Goal: Transaction & Acquisition: Obtain resource

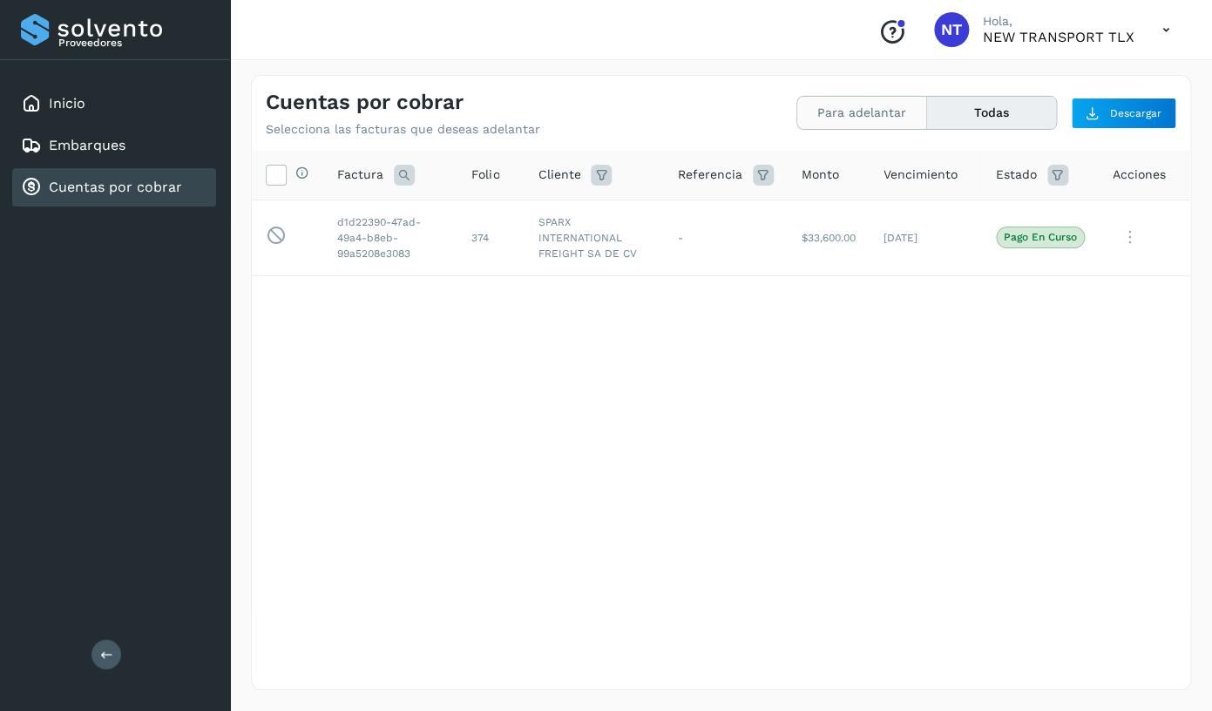
click at [867, 111] on button "Para adelantar" at bounding box center [862, 113] width 130 height 32
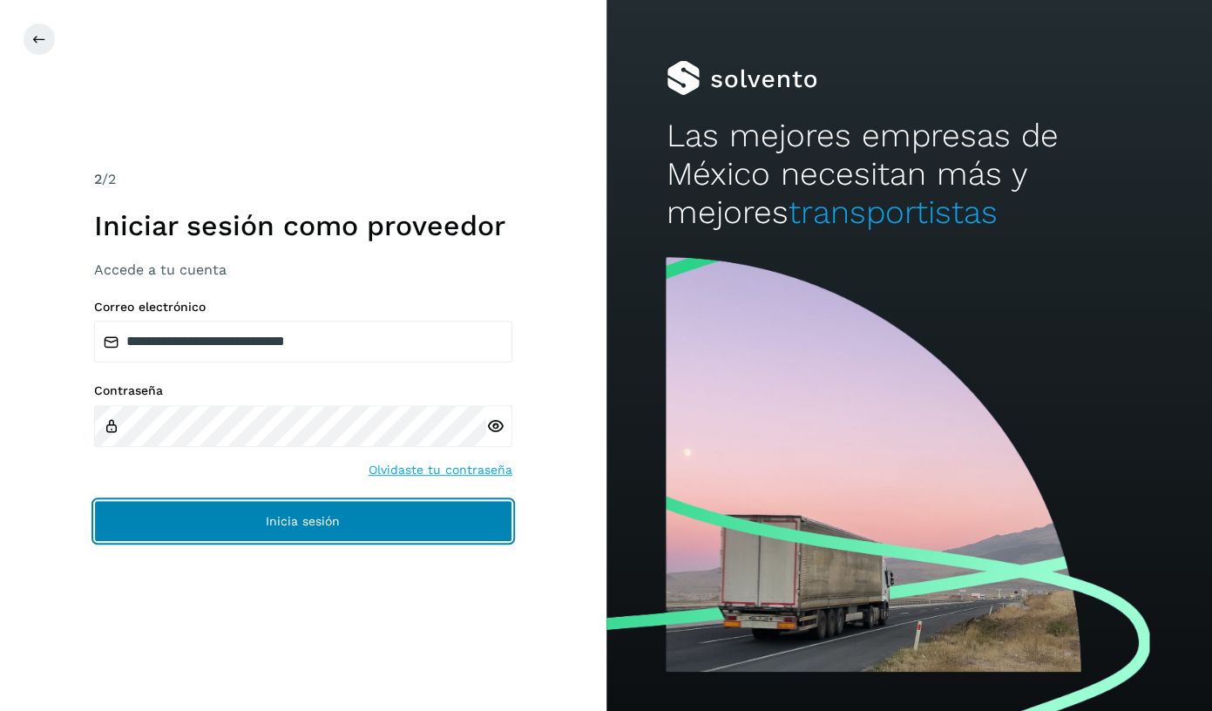
click at [348, 510] on button "Inicia sesión" at bounding box center [303, 521] width 418 height 42
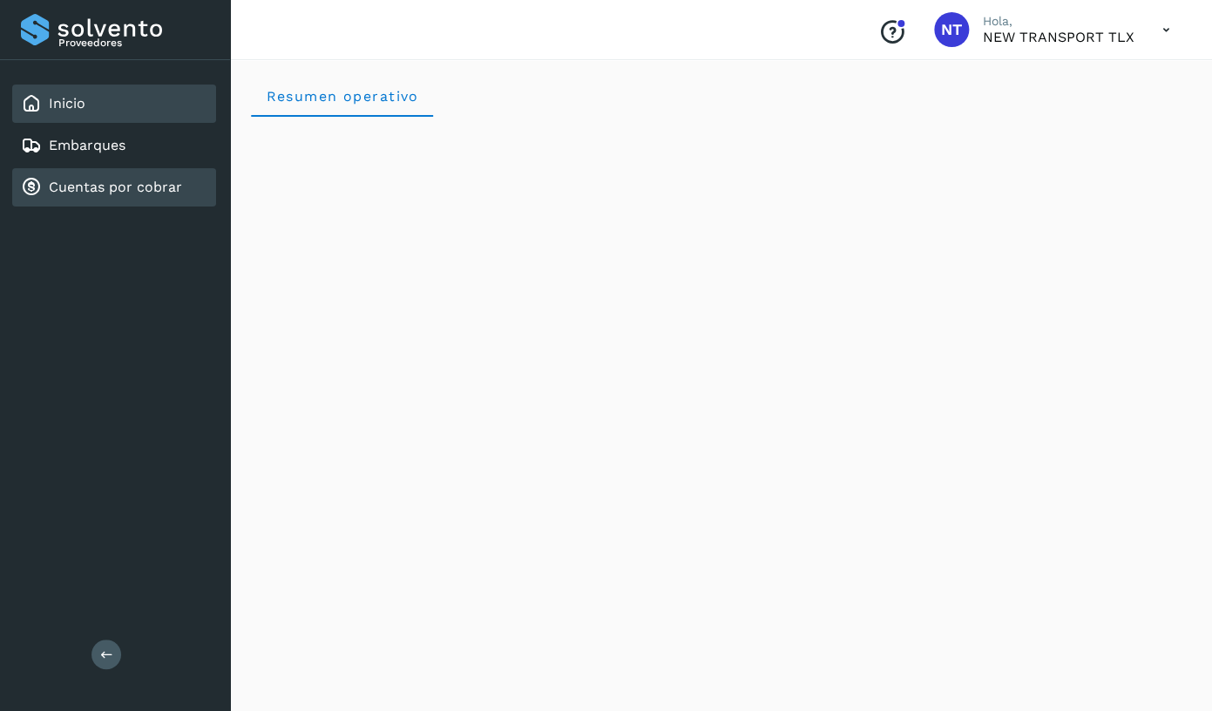
click at [139, 190] on link "Cuentas por cobrar" at bounding box center [115, 187] width 133 height 17
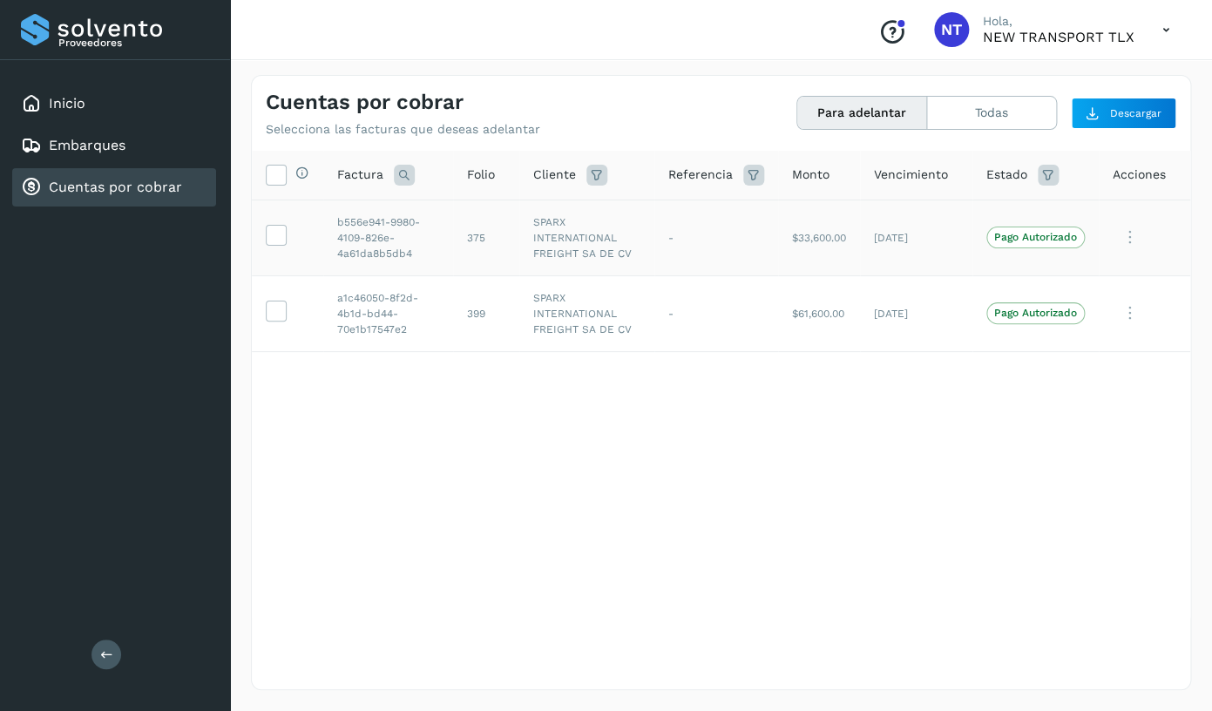
click at [972, 245] on td "[DATE]" at bounding box center [916, 237] width 112 height 76
click at [276, 233] on td at bounding box center [287, 237] width 71 height 76
click at [276, 243] on icon at bounding box center [276, 234] width 18 height 18
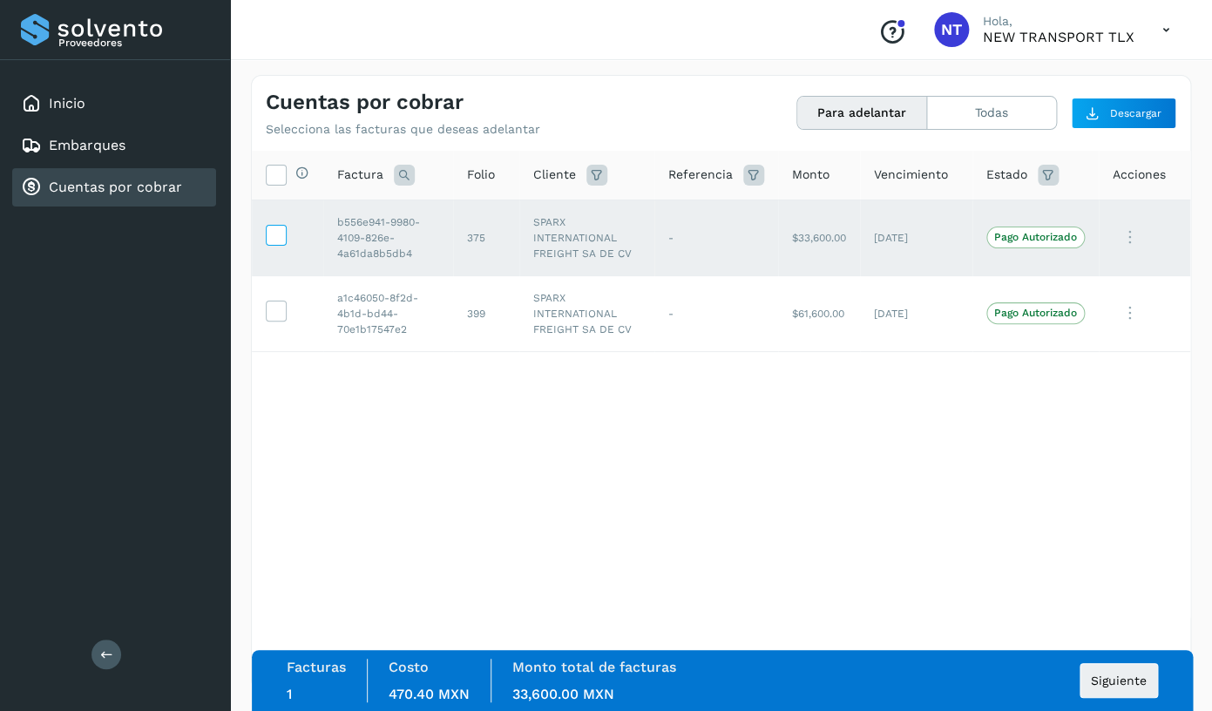
click at [276, 243] on icon at bounding box center [276, 234] width 18 height 18
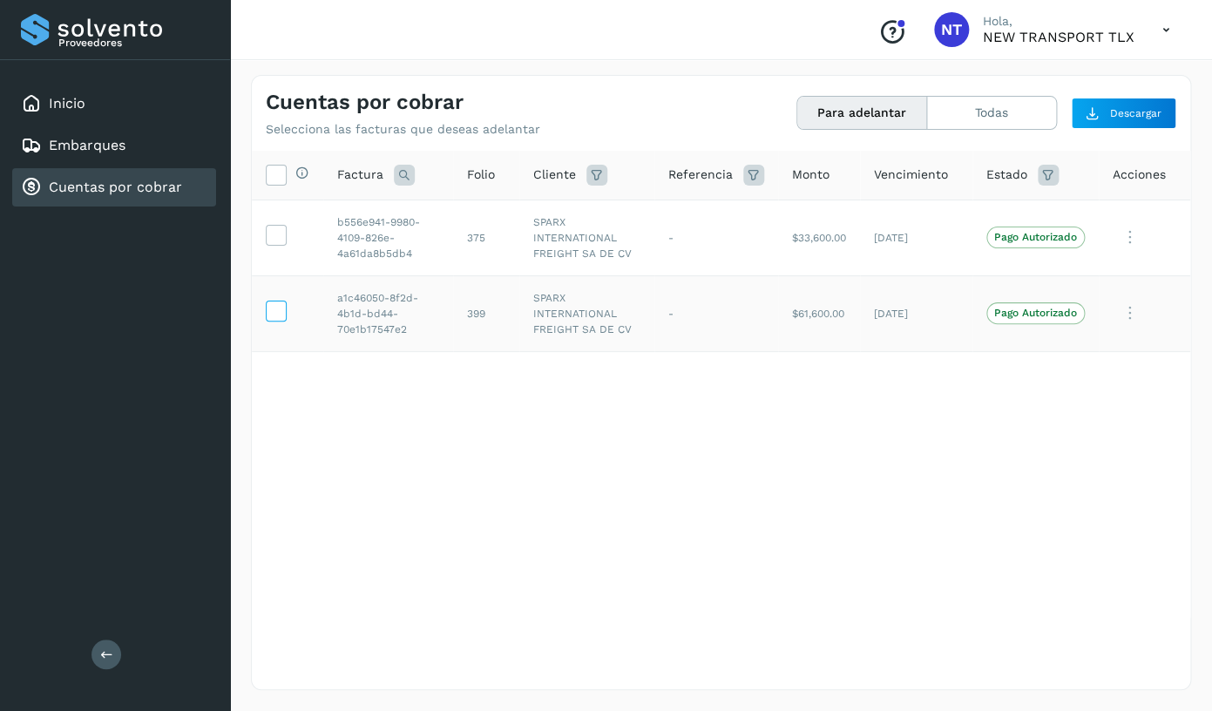
click at [274, 319] on icon at bounding box center [276, 310] width 18 height 18
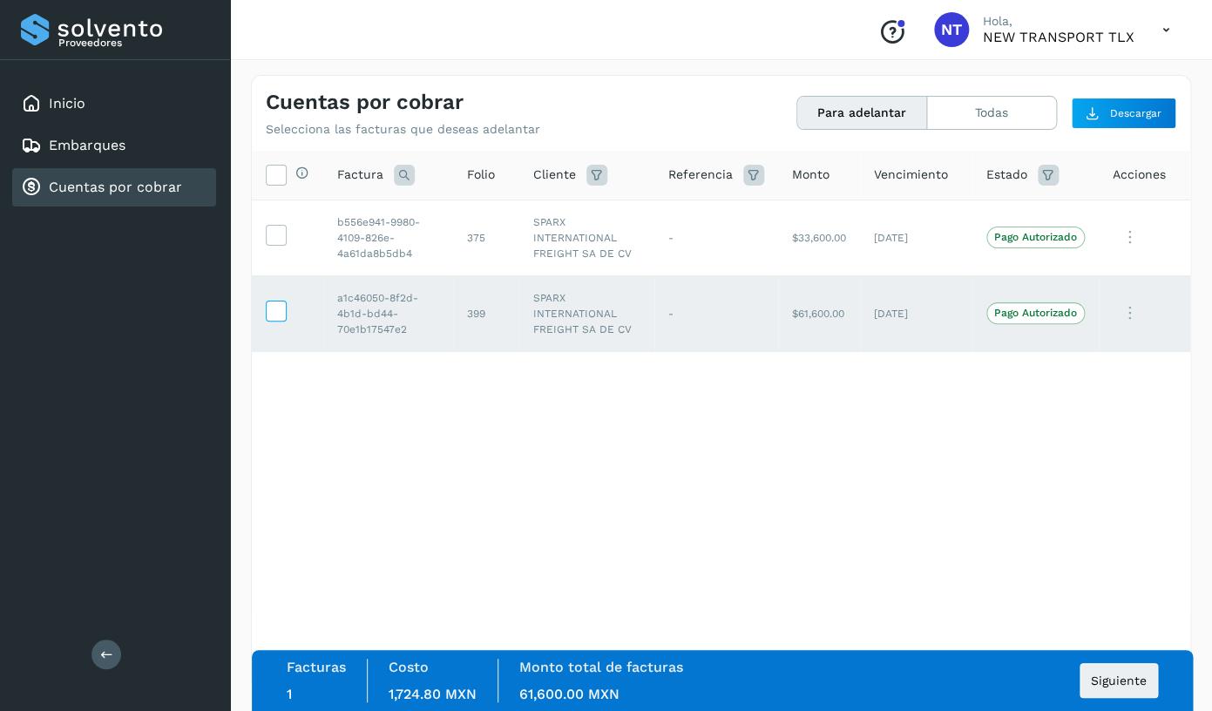
click at [274, 319] on icon at bounding box center [276, 310] width 18 height 18
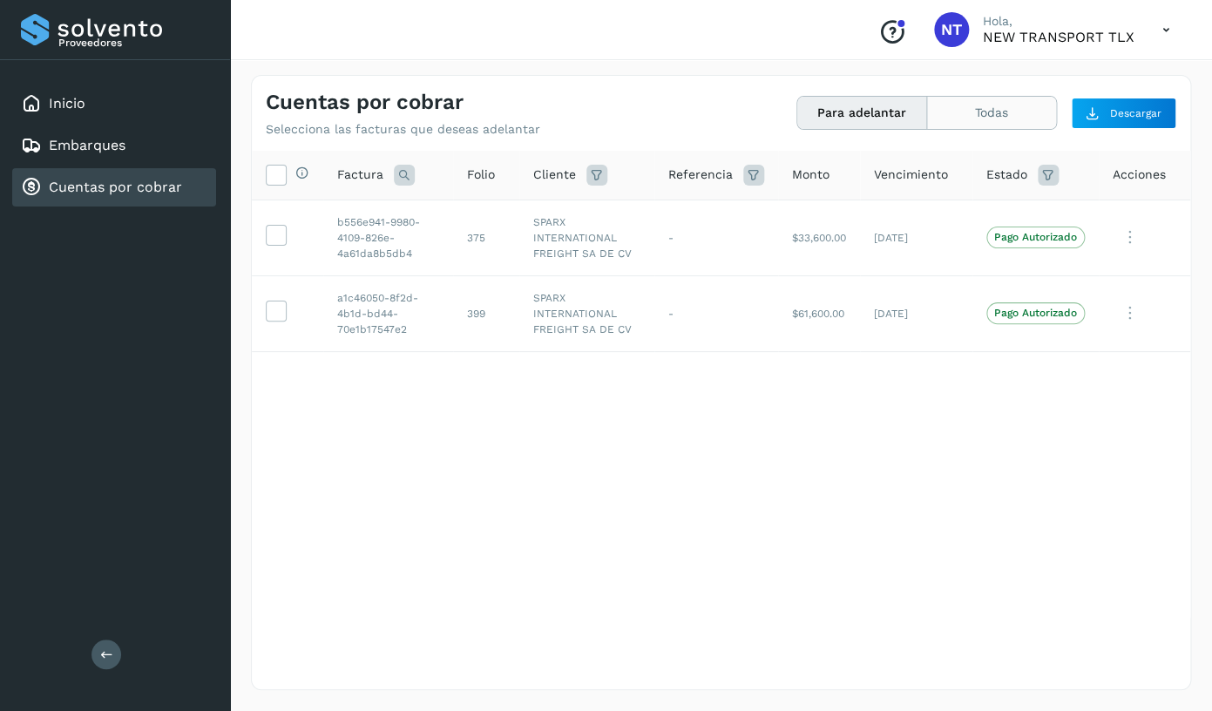
click at [983, 119] on button "Todas" at bounding box center [991, 113] width 129 height 32
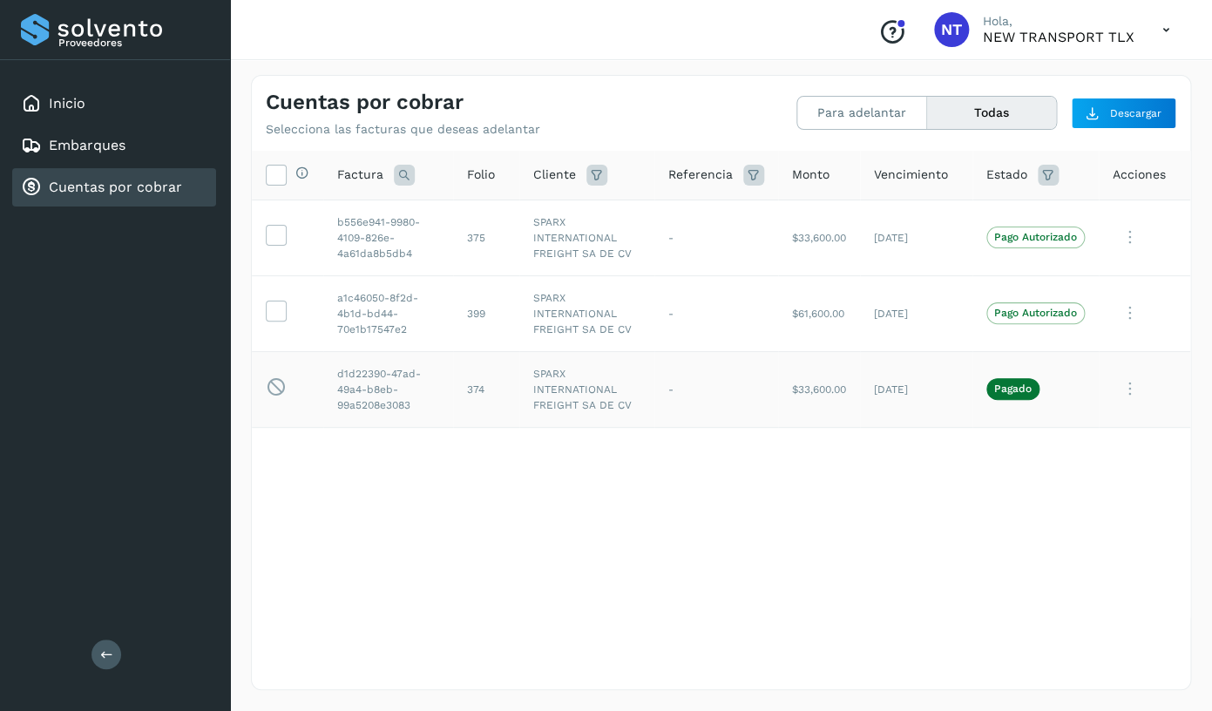
click at [860, 427] on td "$33,600.00" at bounding box center [819, 389] width 82 height 76
click at [1157, 22] on icon at bounding box center [1166, 30] width 36 height 36
click at [938, 32] on div at bounding box center [606, 355] width 1212 height 711
click at [997, 37] on p "NEW TRANSPORT TLX" at bounding box center [1059, 37] width 152 height 17
click at [958, 30] on span "NT" at bounding box center [951, 30] width 21 height 0
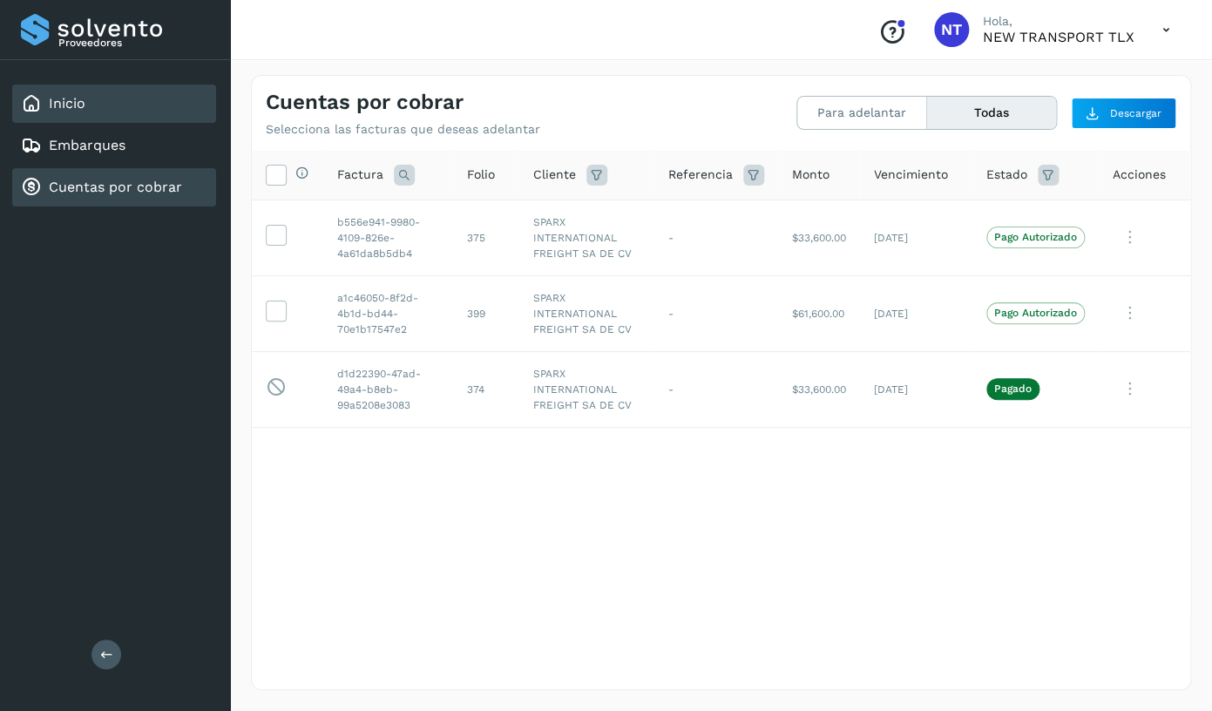
click at [110, 111] on div "Inicio" at bounding box center [114, 103] width 204 height 38
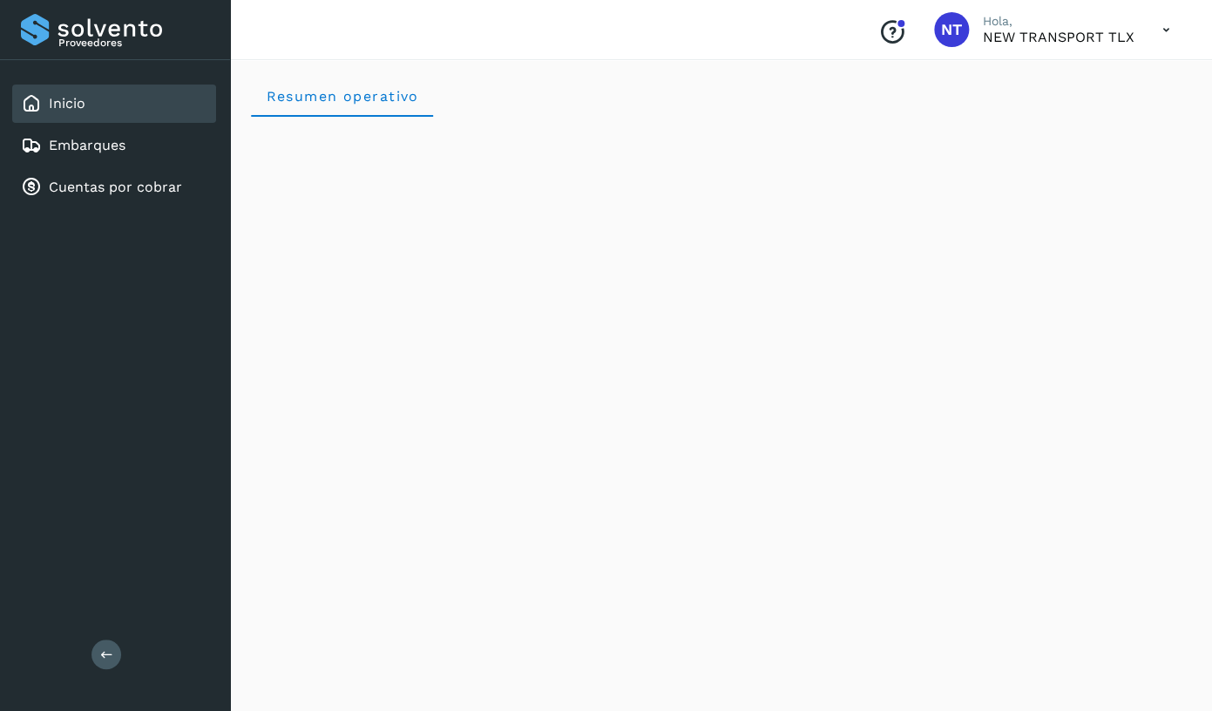
click at [986, 39] on p "NEW TRANSPORT TLX" at bounding box center [1059, 37] width 152 height 17
click at [967, 40] on div "NT" at bounding box center [951, 29] width 35 height 35
click at [901, 28] on div at bounding box center [900, 23] width 10 height 10
click at [111, 140] on link "Embarques" at bounding box center [87, 145] width 77 height 17
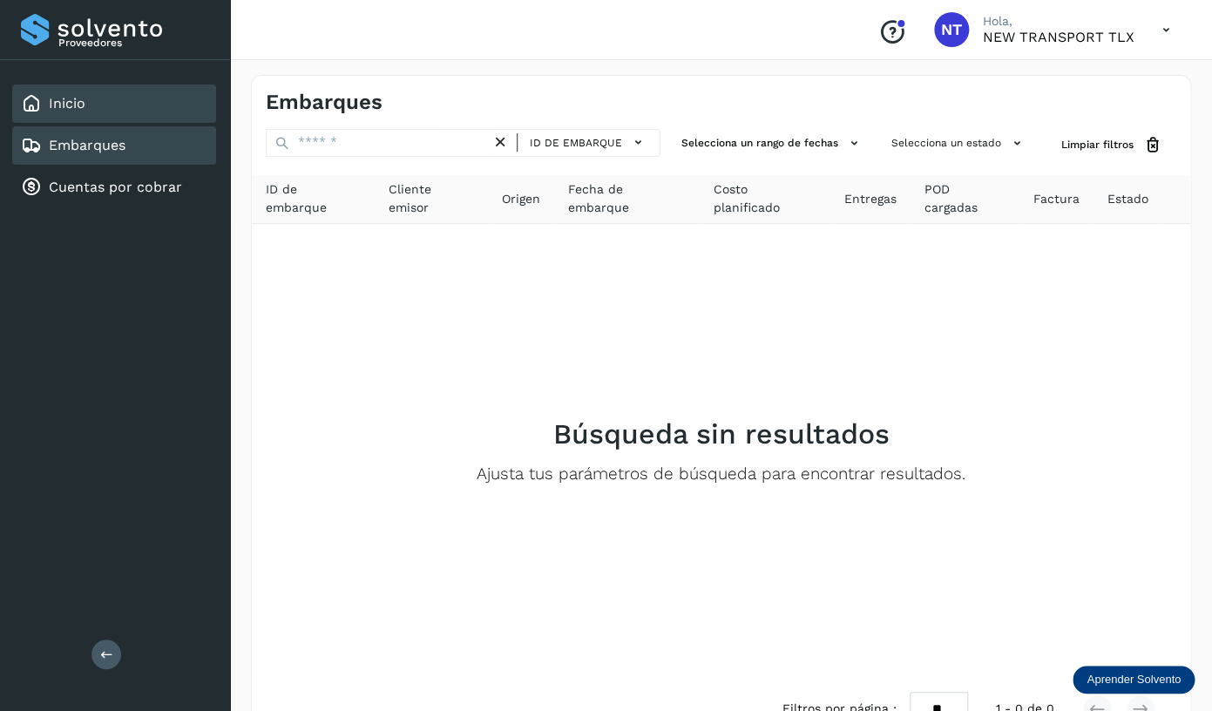
click at [123, 111] on div "Inicio" at bounding box center [114, 103] width 204 height 38
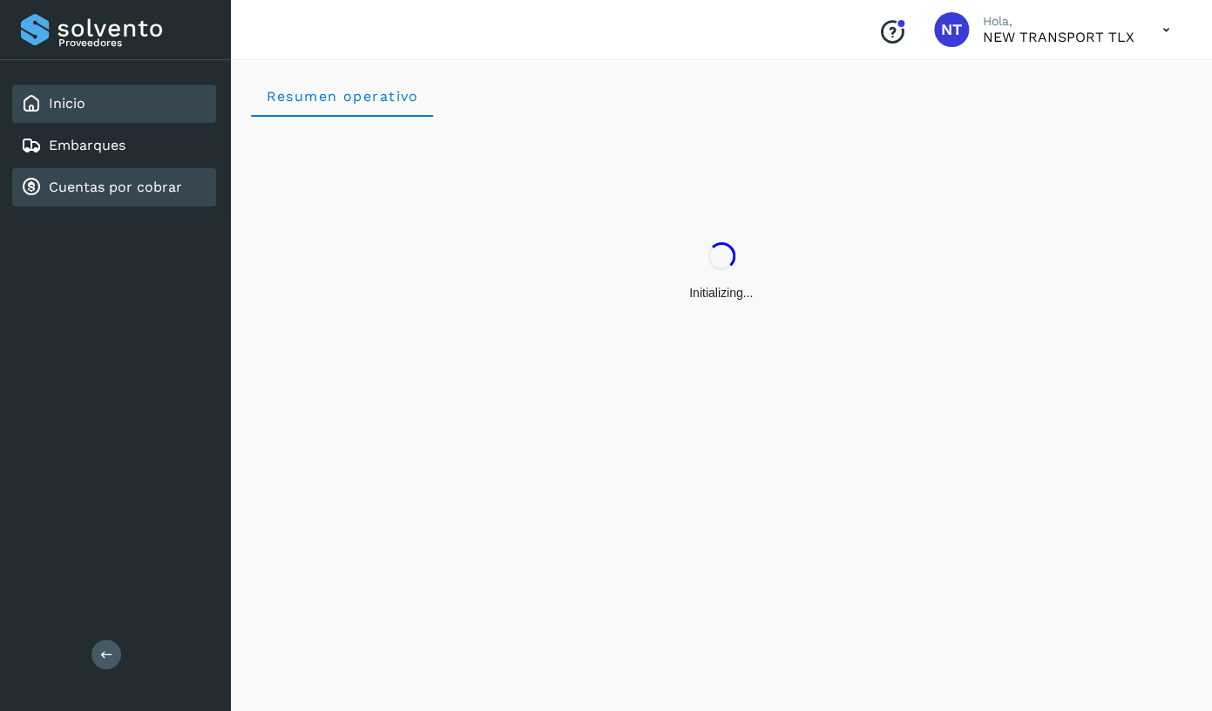
click at [139, 194] on link "Cuentas por cobrar" at bounding box center [115, 187] width 133 height 17
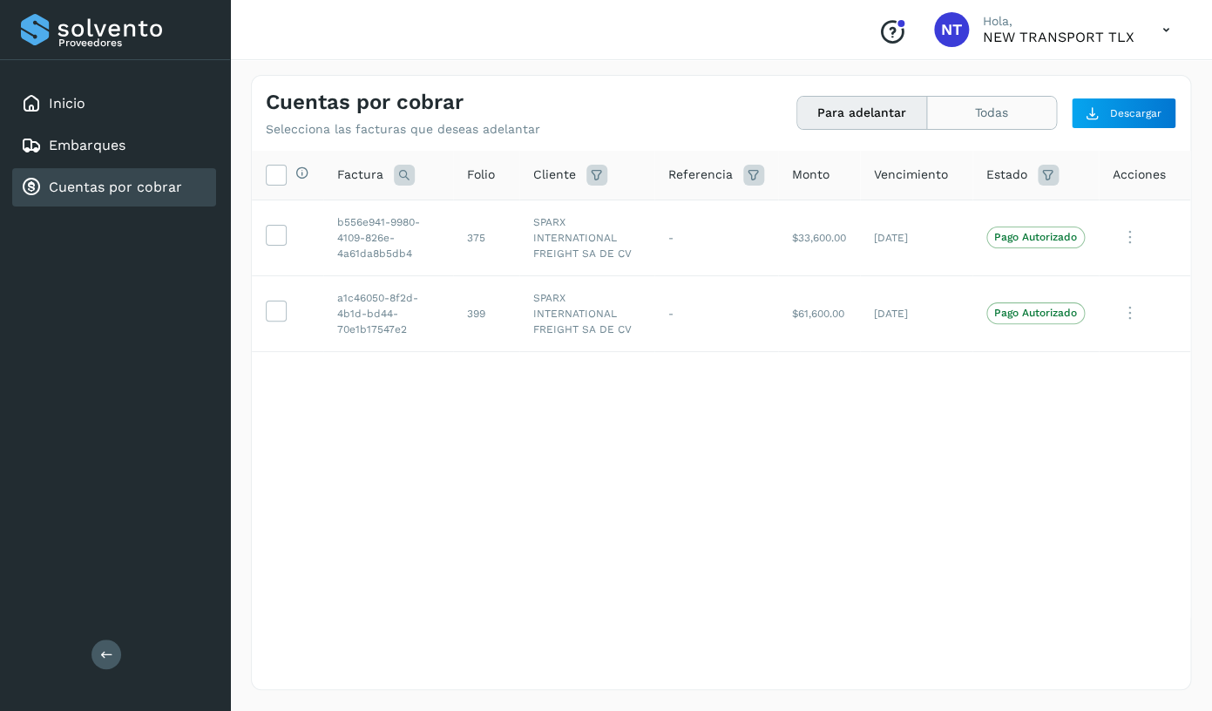
click at [958, 119] on button "Todas" at bounding box center [991, 113] width 129 height 32
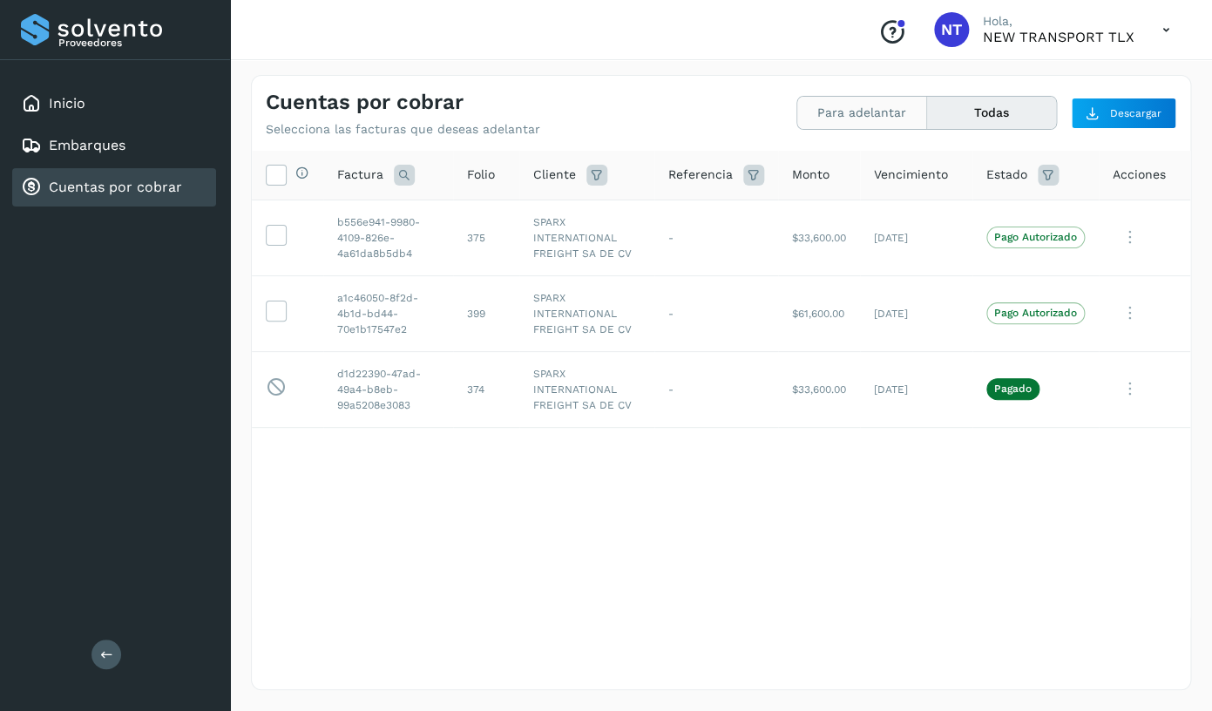
click at [861, 110] on button "Para adelantar" at bounding box center [862, 113] width 130 height 32
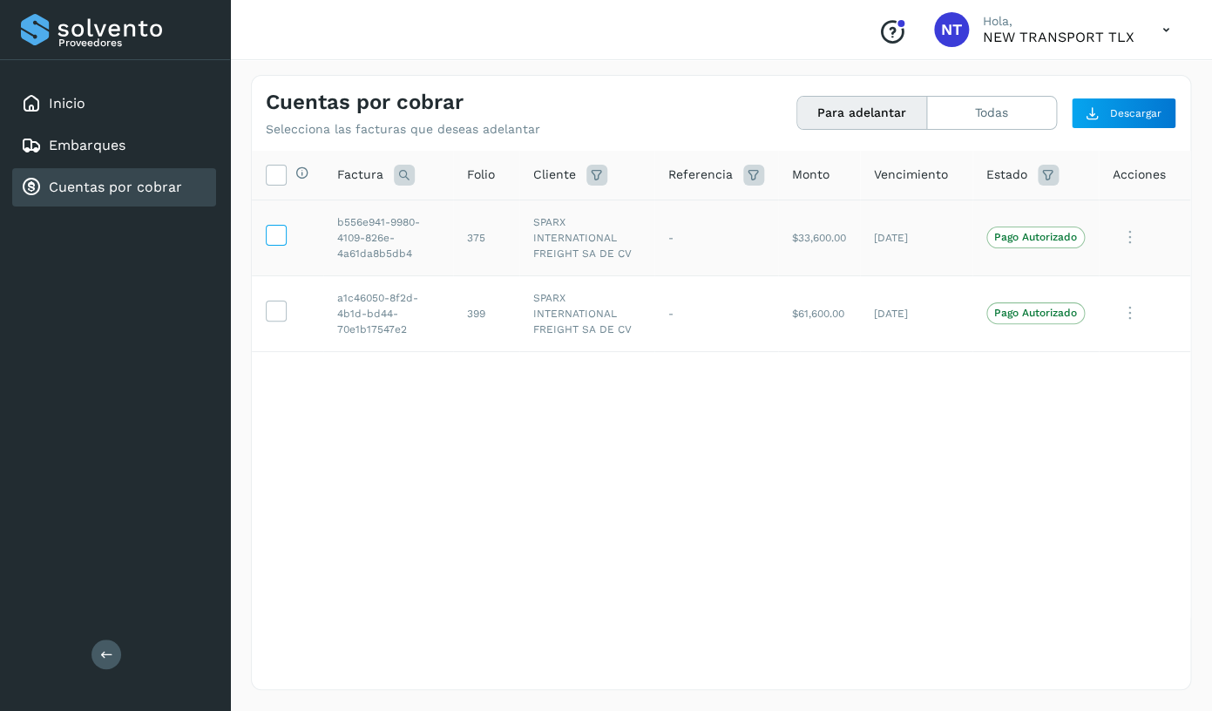
click at [280, 241] on icon at bounding box center [276, 234] width 18 height 18
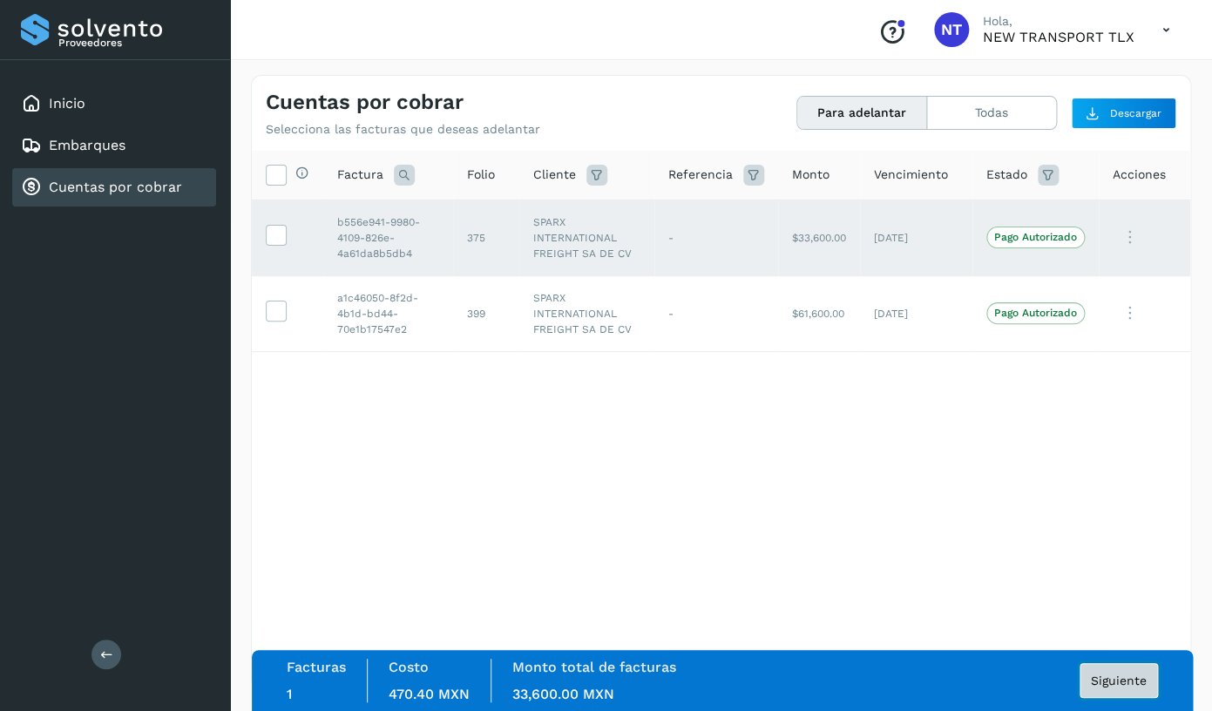
click at [1145, 682] on span "Siguiente" at bounding box center [1119, 680] width 56 height 12
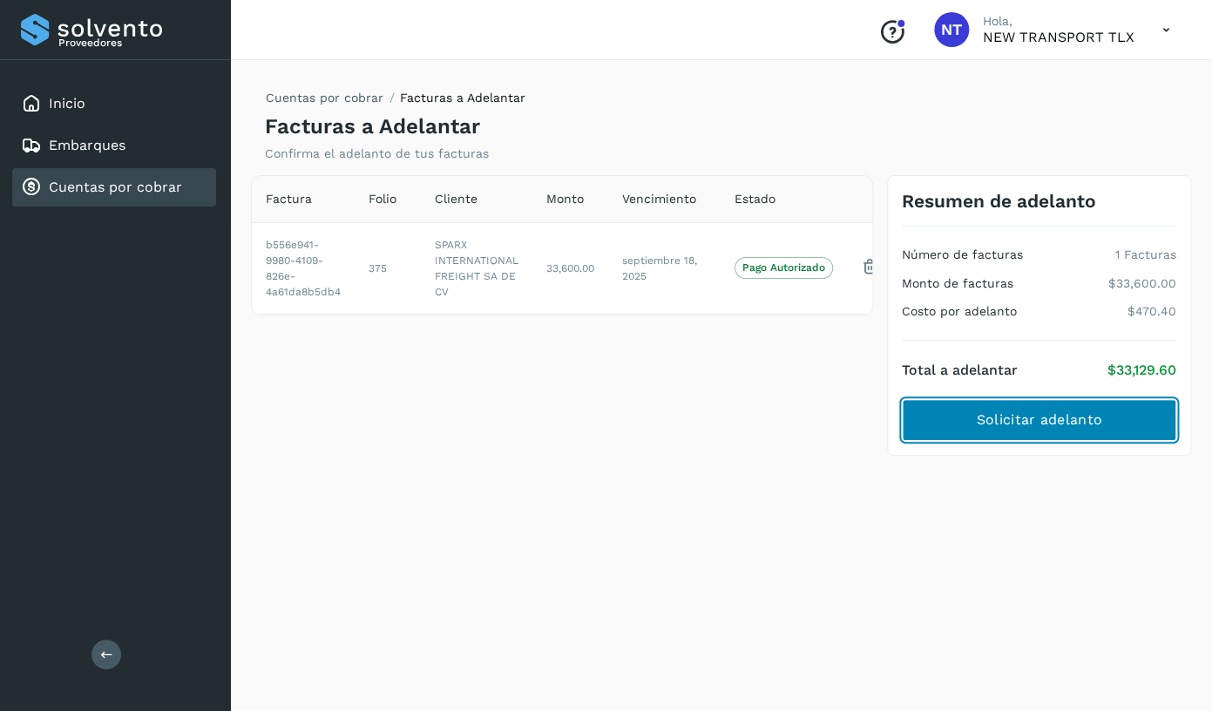
click at [1077, 413] on span "Solicitar adelanto" at bounding box center [1038, 419] width 125 height 19
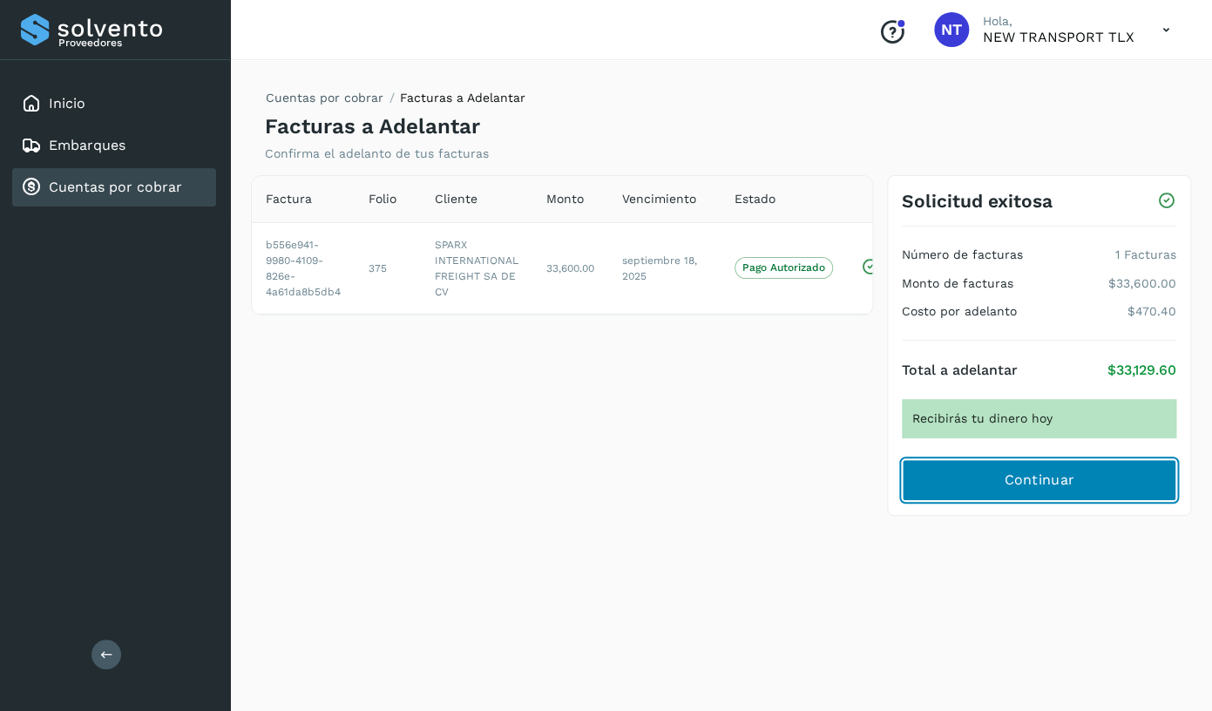
click at [942, 495] on button "Continuar" at bounding box center [1039, 480] width 274 height 42
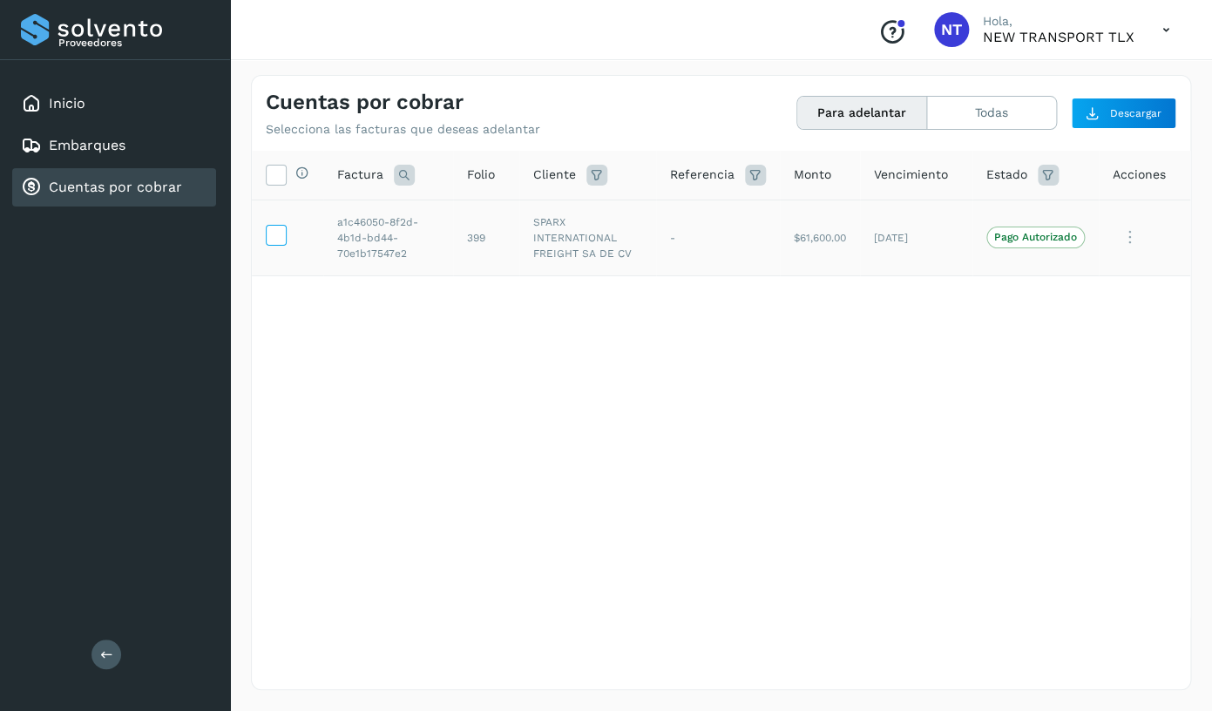
click at [274, 238] on icon at bounding box center [276, 234] width 18 height 18
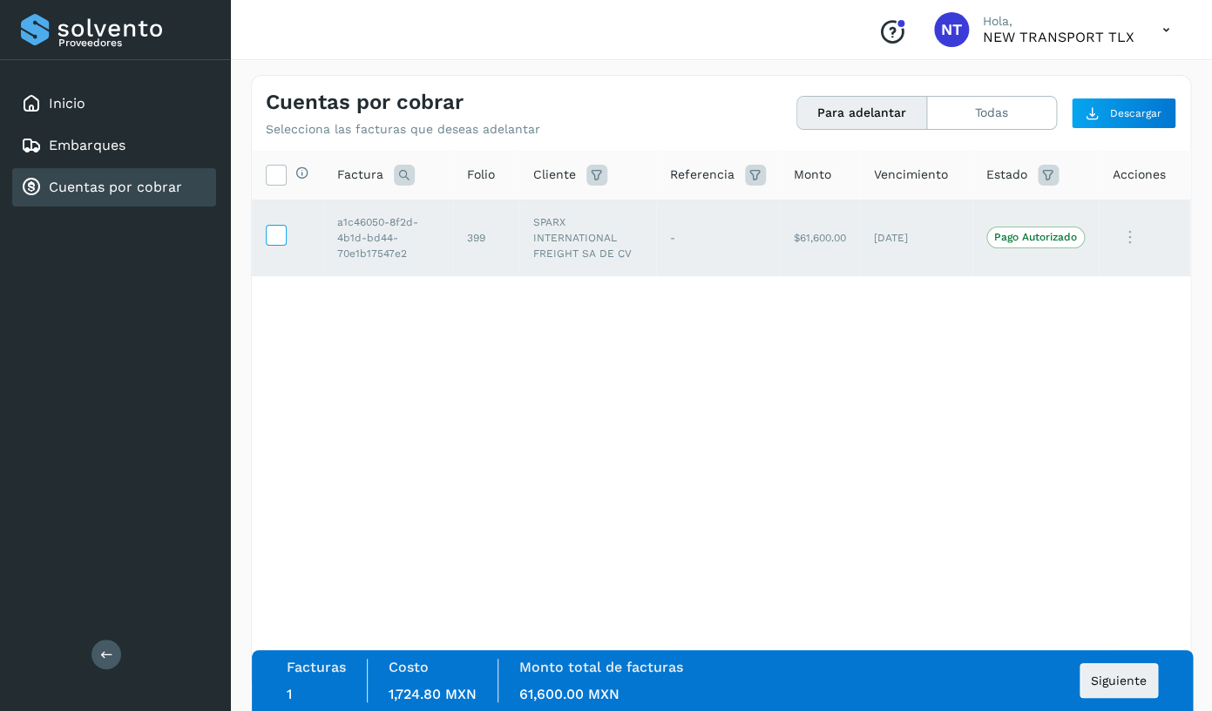
click at [274, 238] on icon at bounding box center [276, 234] width 18 height 18
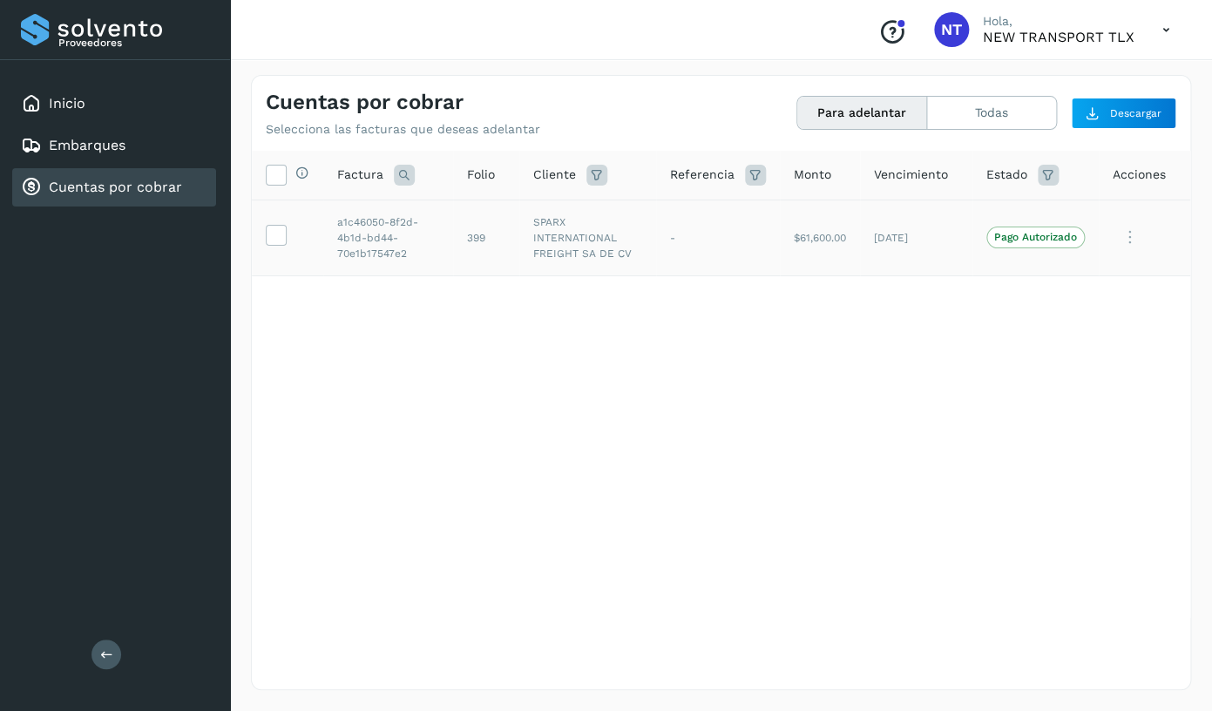
click at [1124, 255] on icon at bounding box center [1129, 238] width 35 height 36
click at [1090, 297] on button "Ver Detalle" at bounding box center [1071, 280] width 207 height 34
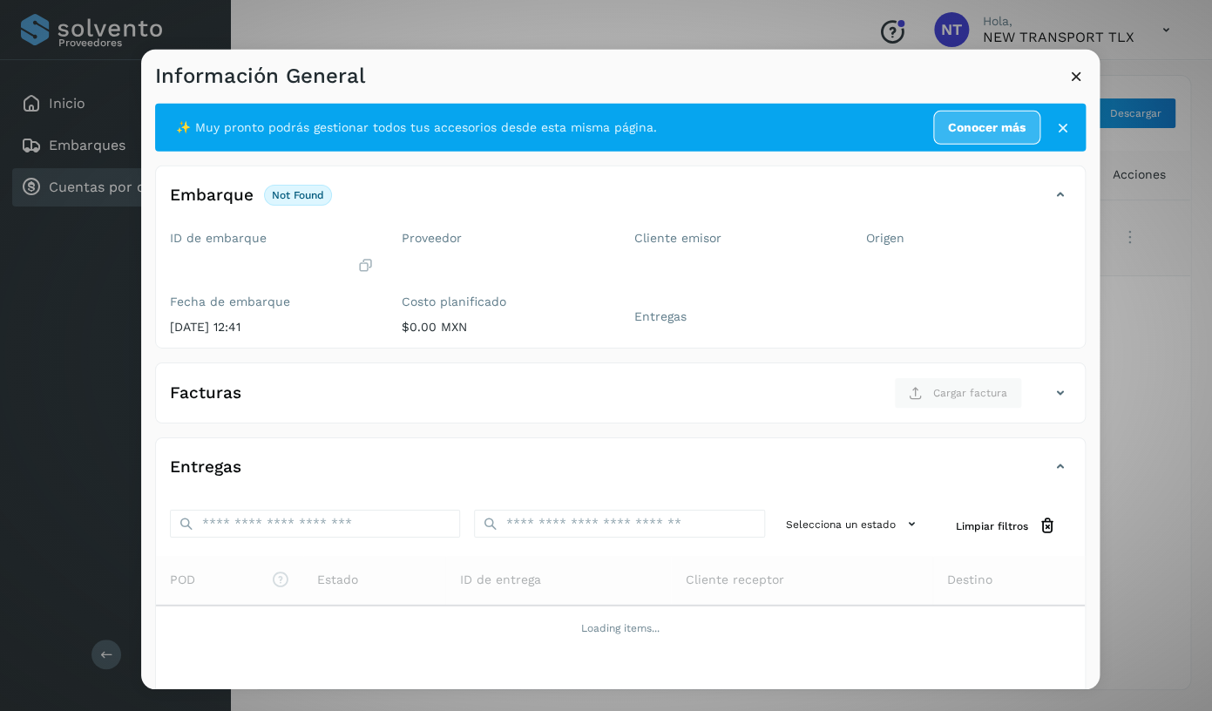
click at [1071, 74] on icon at bounding box center [1076, 76] width 18 height 18
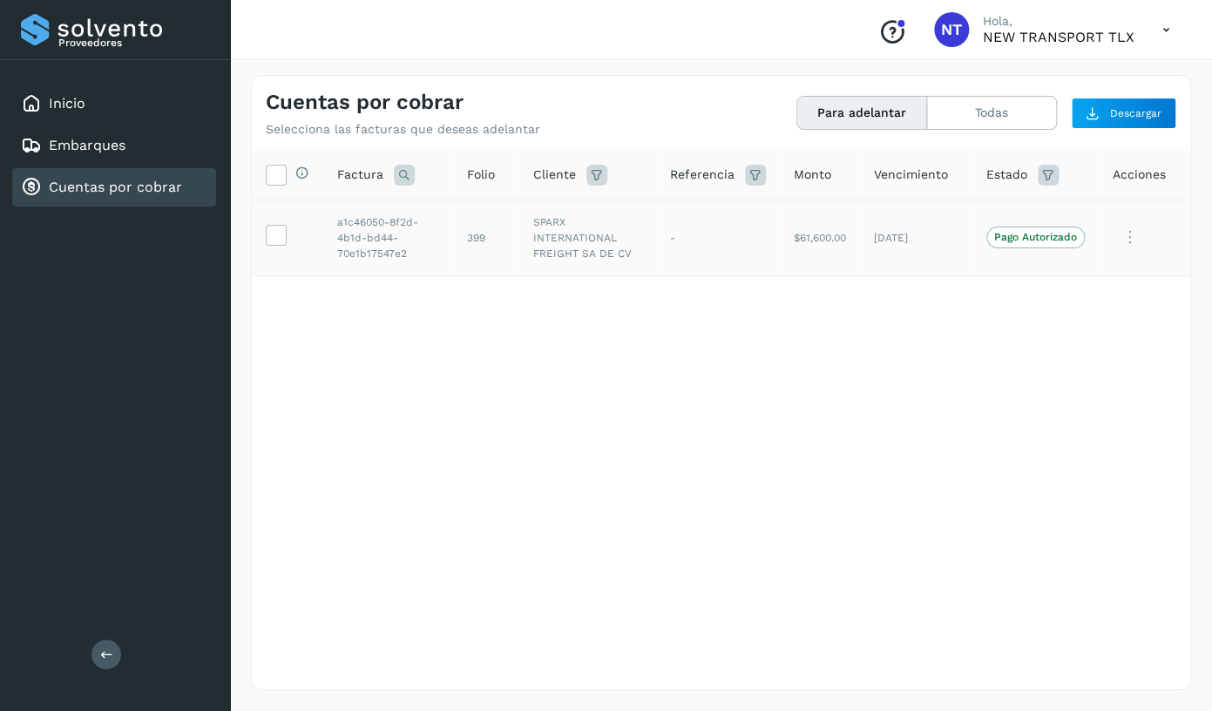
click at [1123, 247] on icon at bounding box center [1129, 238] width 35 height 36
click at [870, 355] on div at bounding box center [606, 355] width 1212 height 711
click at [838, 261] on td "$61,600.00" at bounding box center [820, 237] width 80 height 76
